Goal: Navigation & Orientation: Find specific page/section

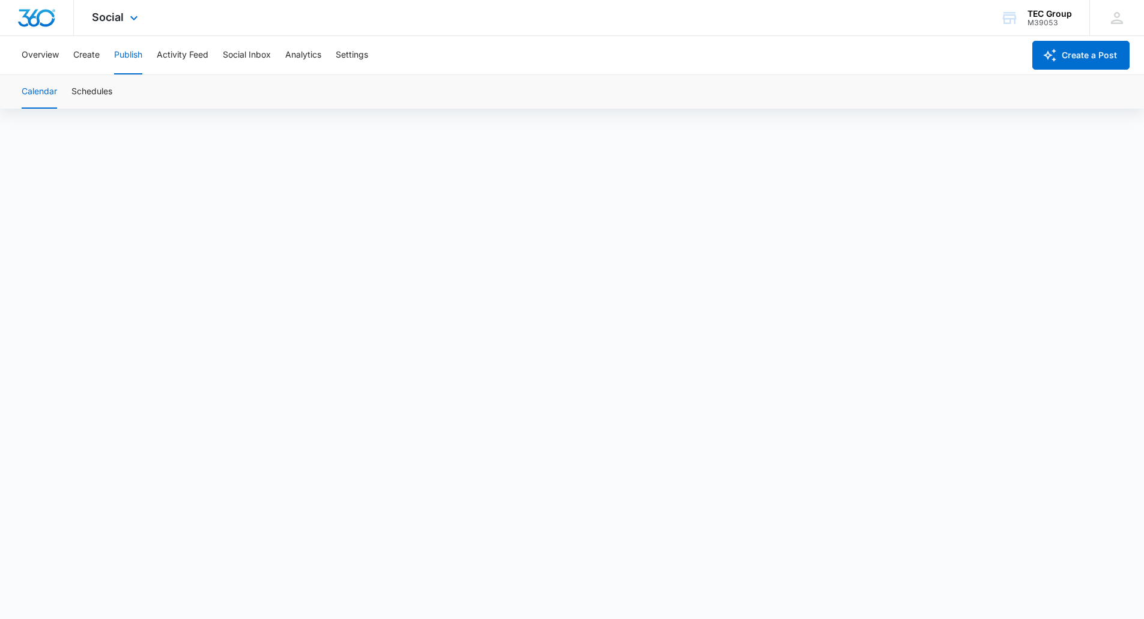
click at [30, 14] on img "Dashboard" at bounding box center [36, 18] width 38 height 18
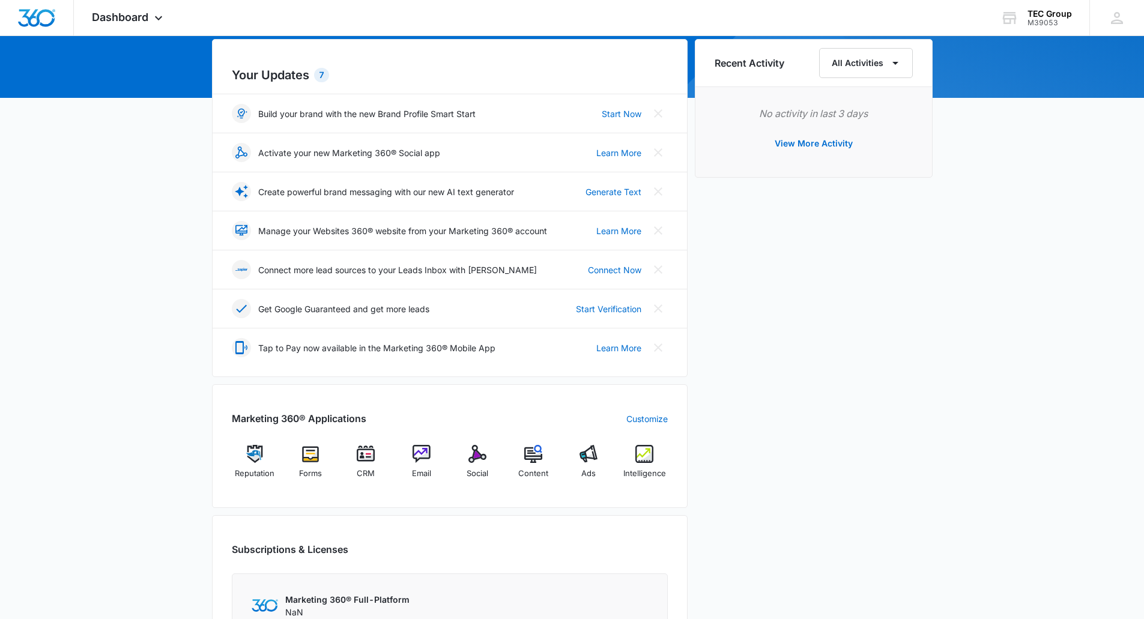
scroll to position [300, 0]
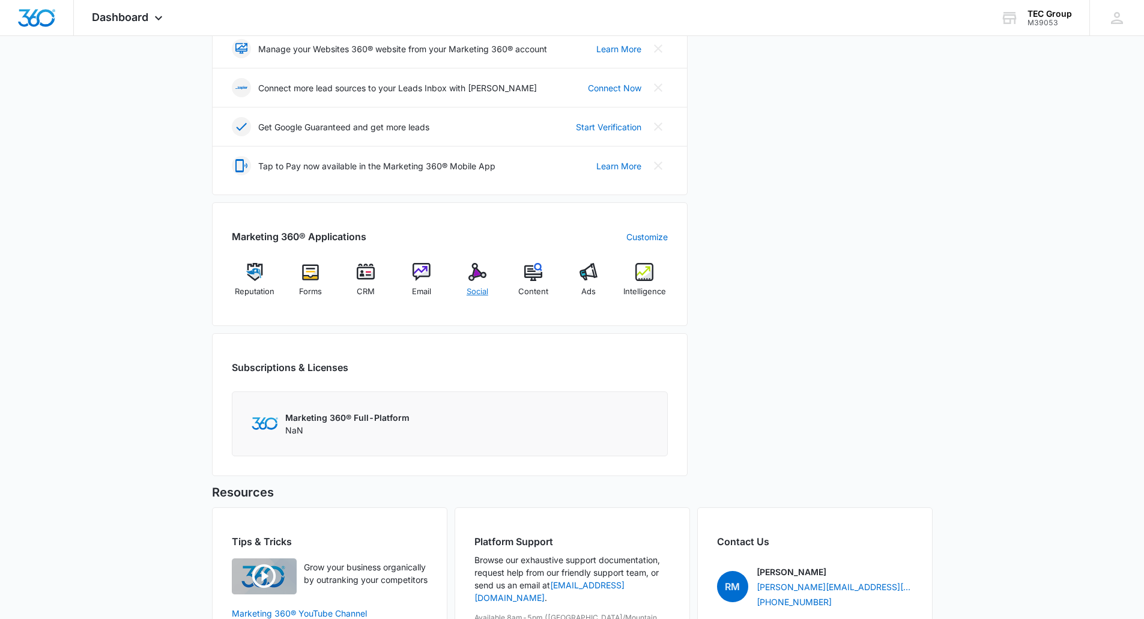
click at [487, 267] on div "Social" at bounding box center [477, 284] width 46 height 43
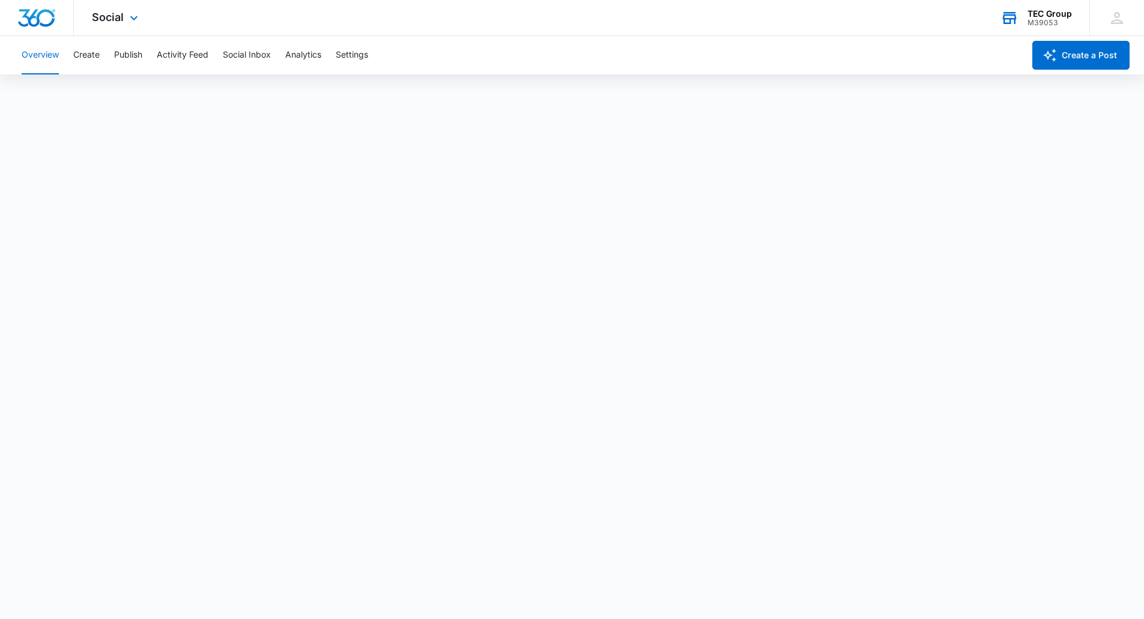
click at [1039, 22] on div "M39053" at bounding box center [1049, 23] width 44 height 8
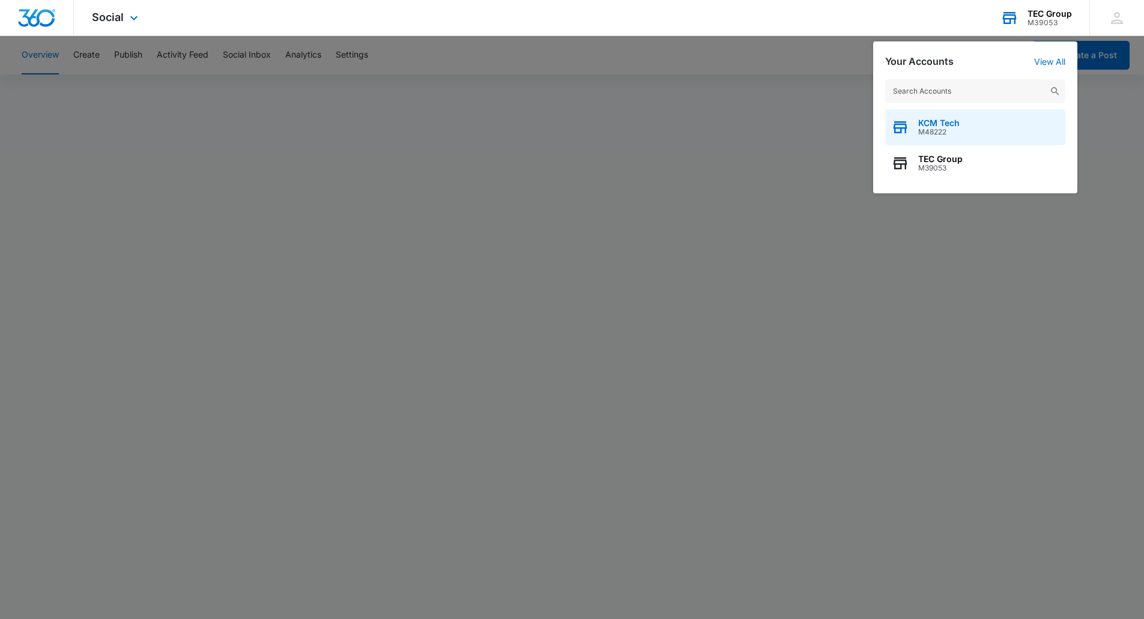
click at [966, 126] on div "KCM Tech M48222" at bounding box center [975, 127] width 180 height 36
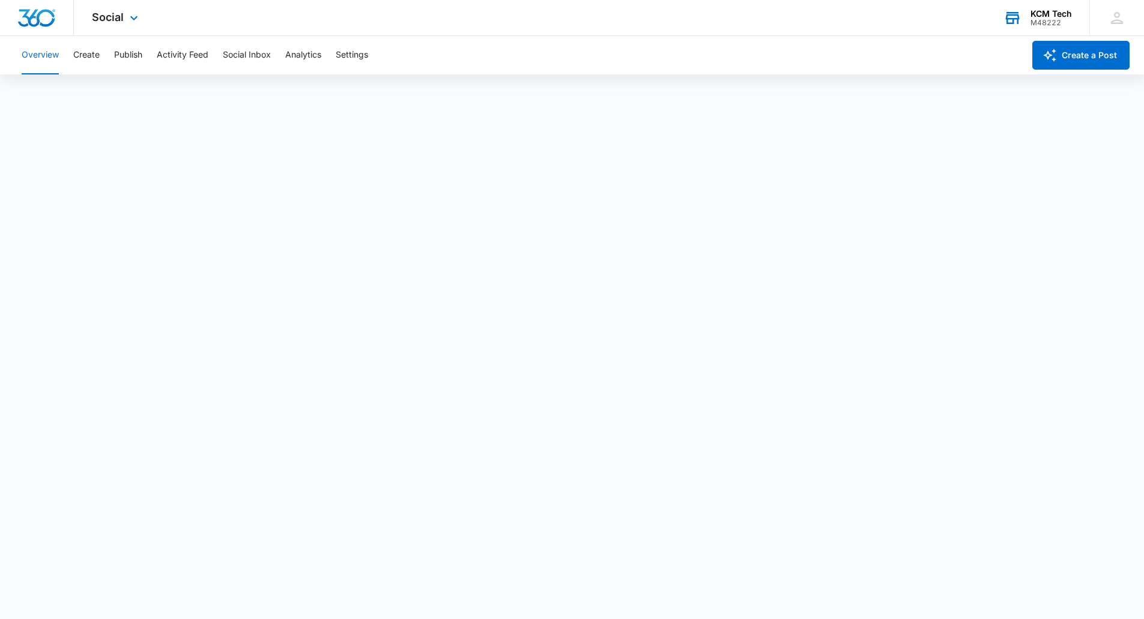
click at [43, 26] on img "Dashboard" at bounding box center [36, 18] width 38 height 18
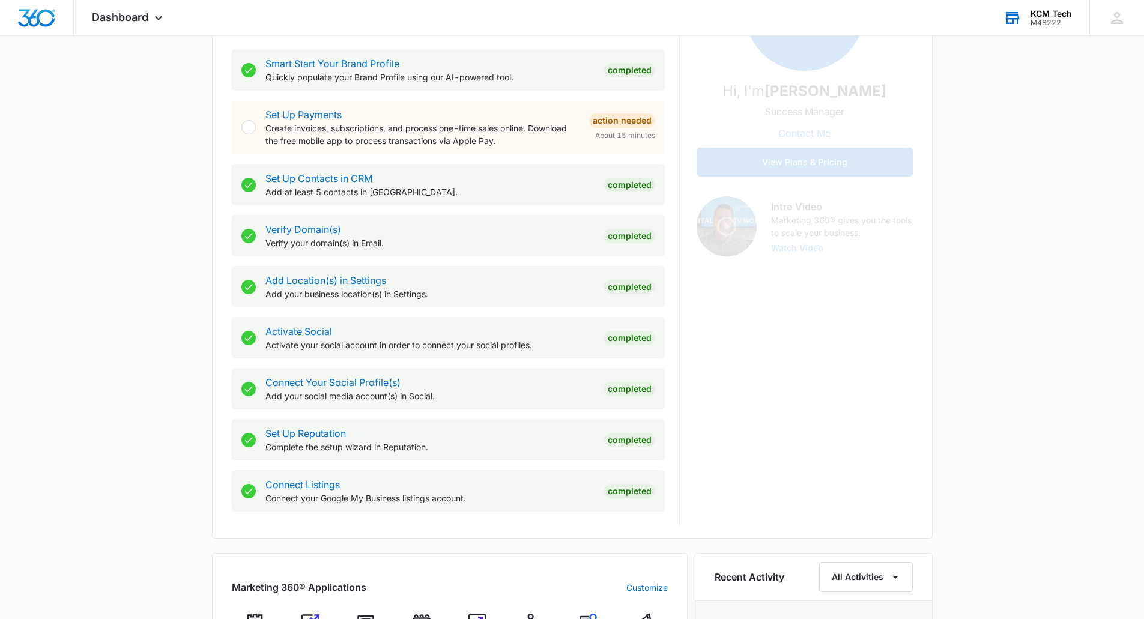
scroll to position [240, 0]
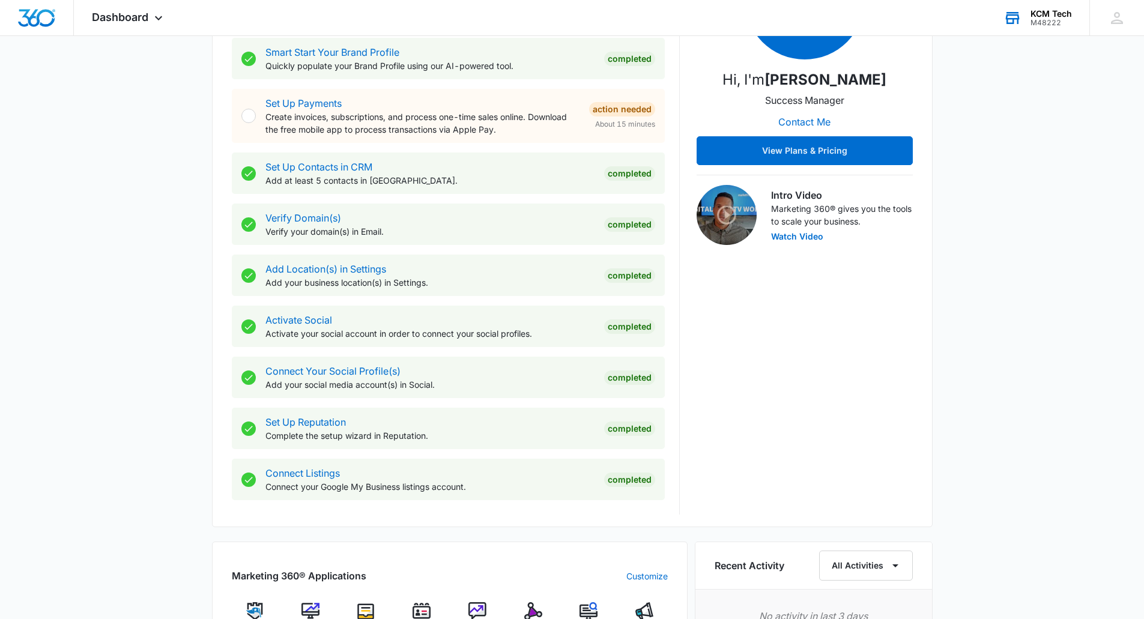
click at [535, 605] on img at bounding box center [533, 611] width 18 height 18
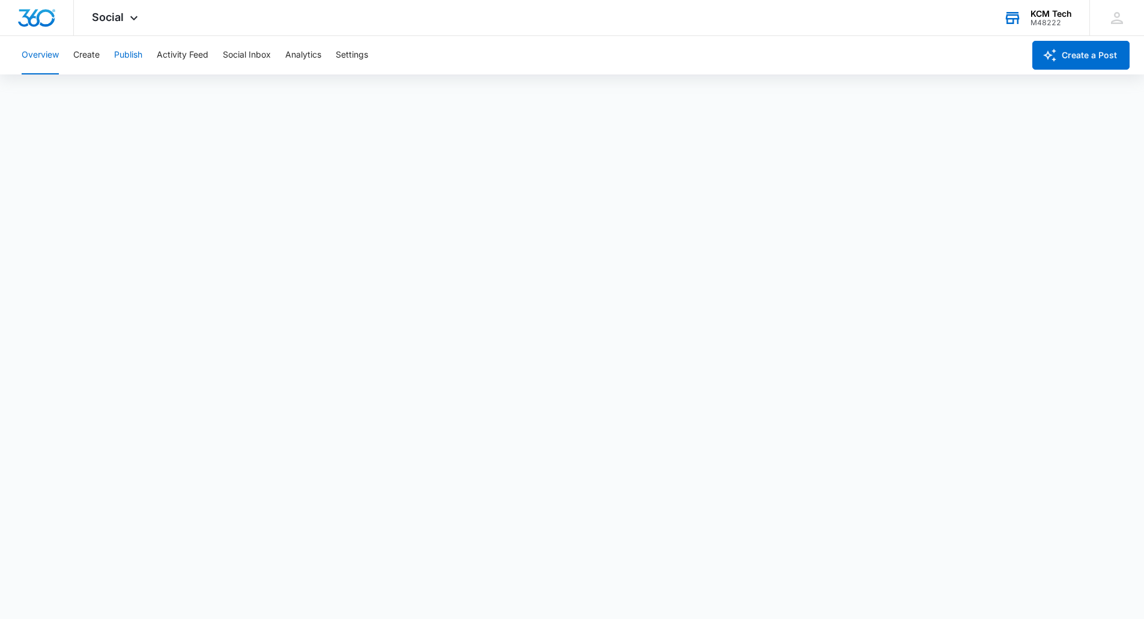
click at [122, 61] on button "Publish" at bounding box center [128, 55] width 28 height 38
click at [41, 19] on img "Dashboard" at bounding box center [36, 18] width 38 height 18
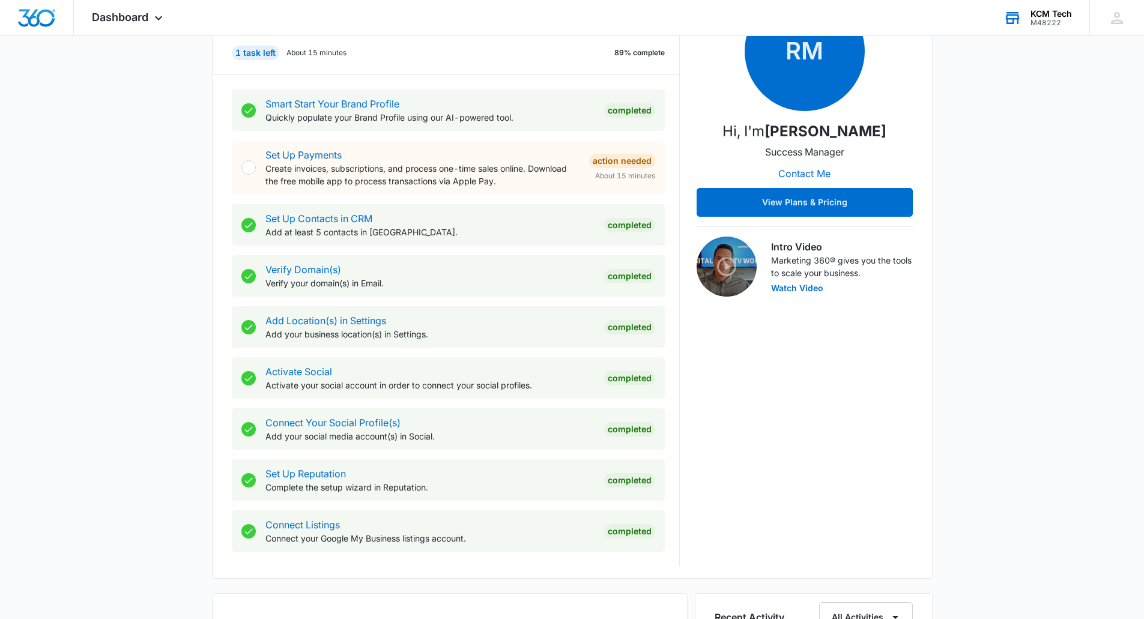
scroll to position [360, 0]
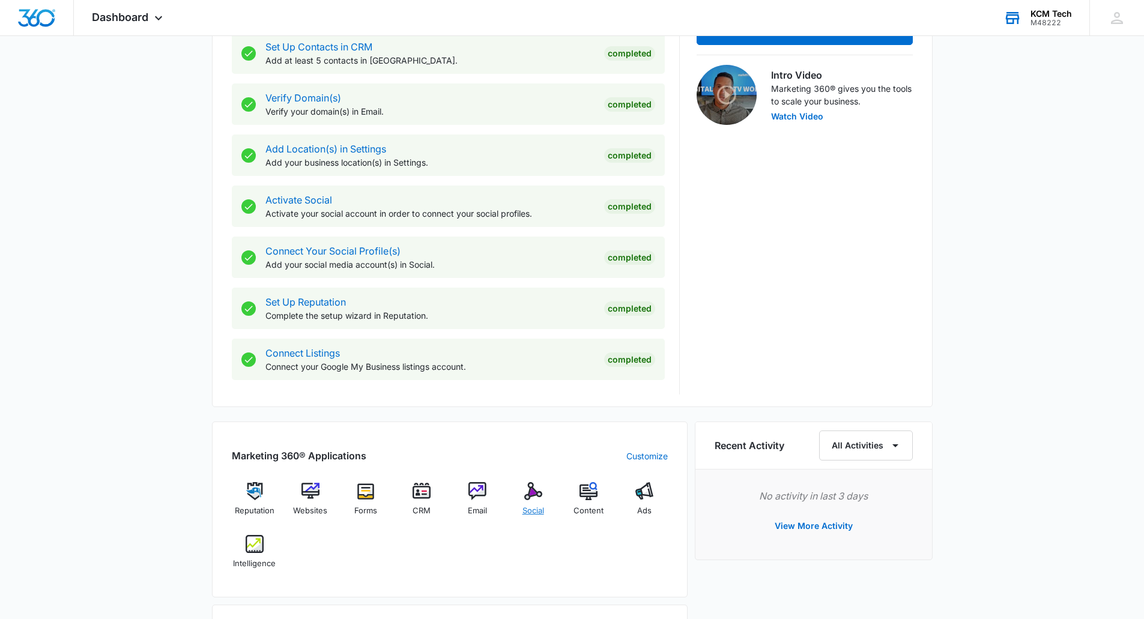
click at [522, 485] on div "Social" at bounding box center [533, 503] width 46 height 43
